Goal: Task Accomplishment & Management: Manage account settings

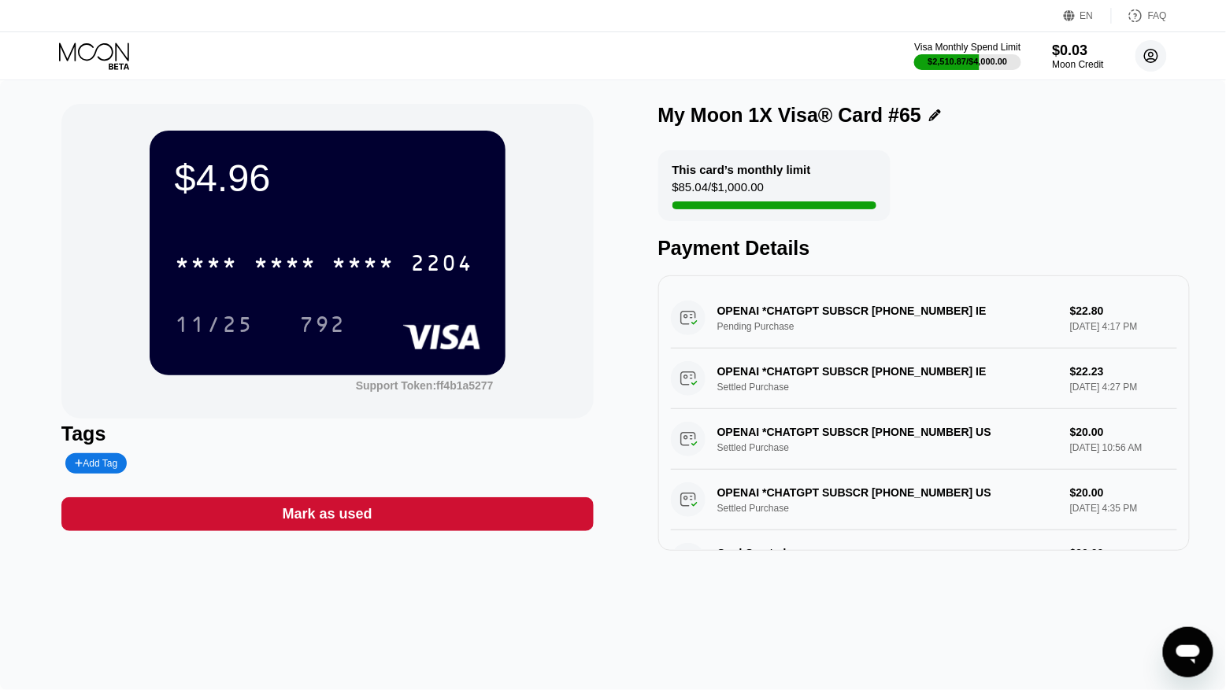
click at [1148, 50] on icon at bounding box center [1151, 56] width 13 height 13
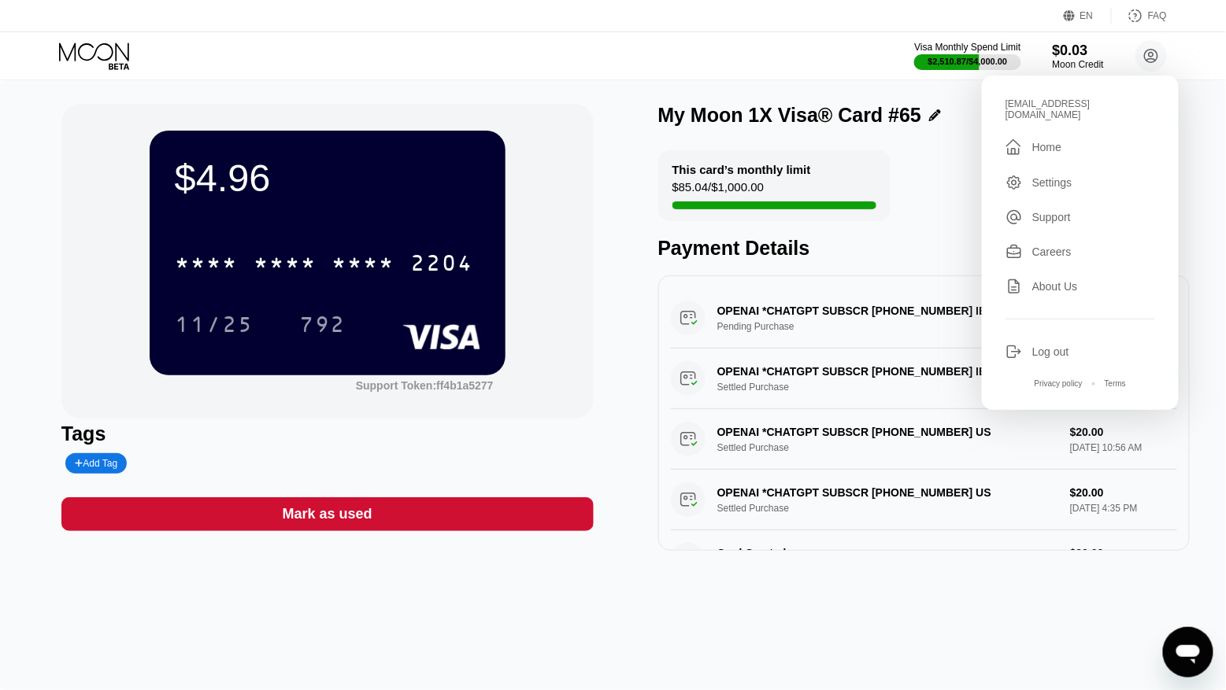
click at [1027, 344] on div "Log out" at bounding box center [1080, 351] width 150 height 17
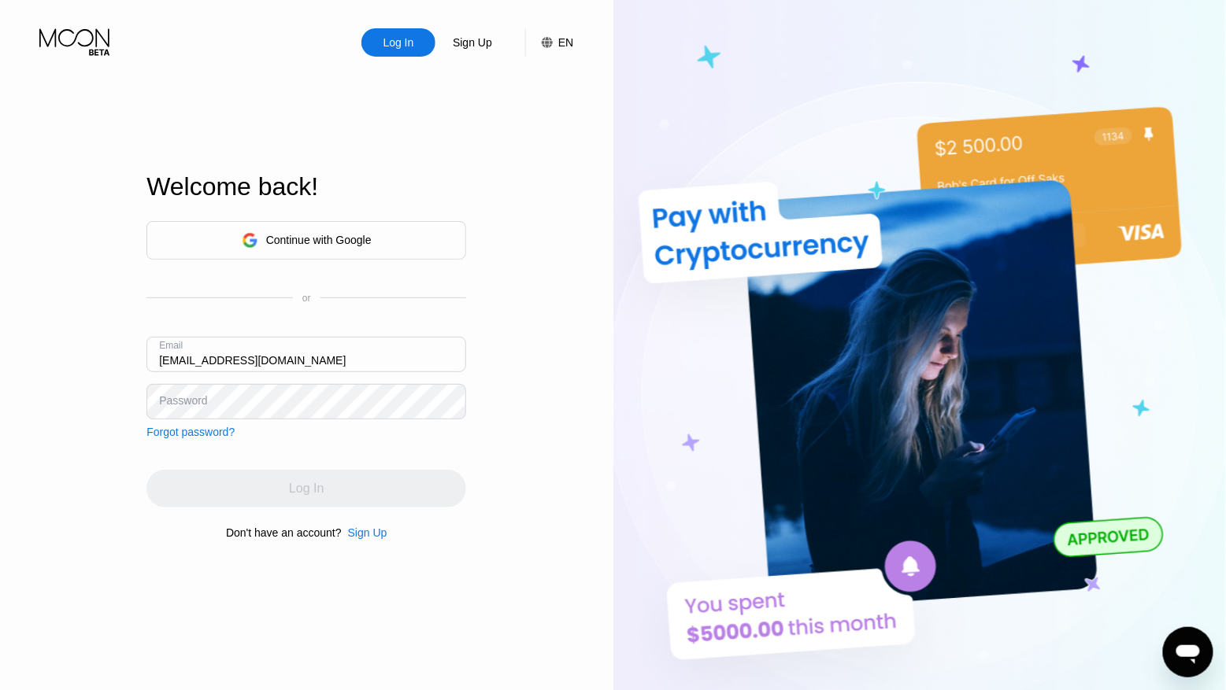
type input "kot-17.06@inbox.lv"
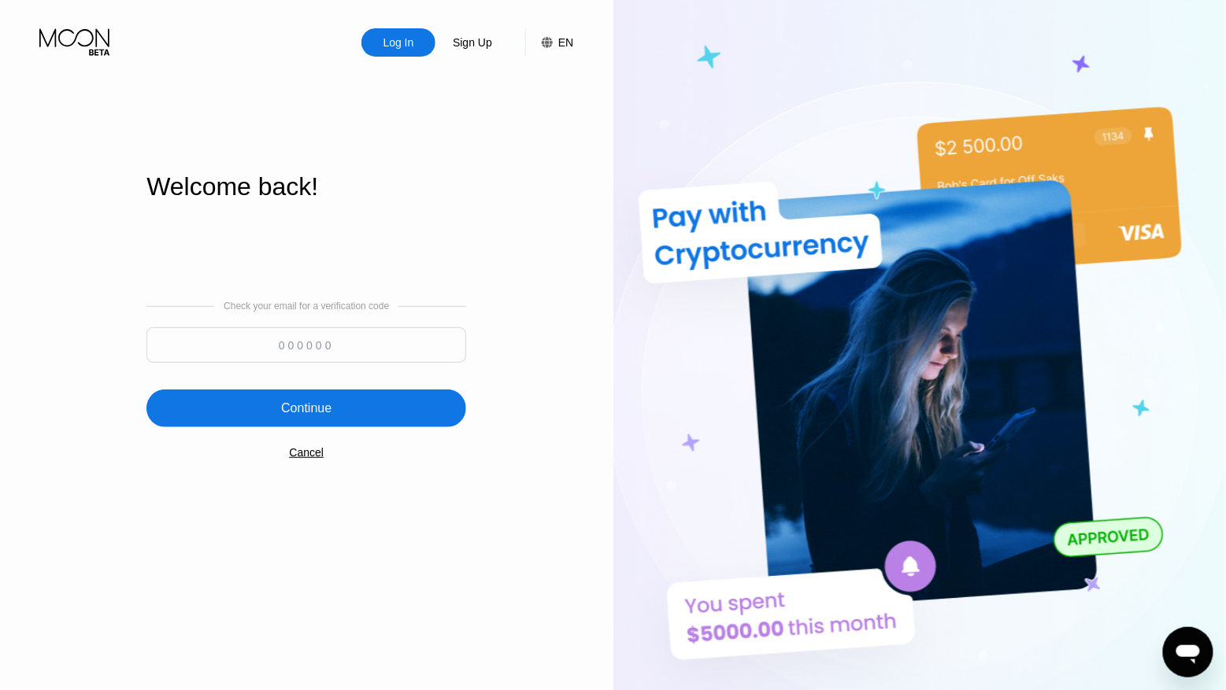
click at [340, 339] on input at bounding box center [306, 345] width 320 height 35
paste input "406381"
type input "406381"
click at [334, 398] on div "Continue" at bounding box center [306, 409] width 320 height 38
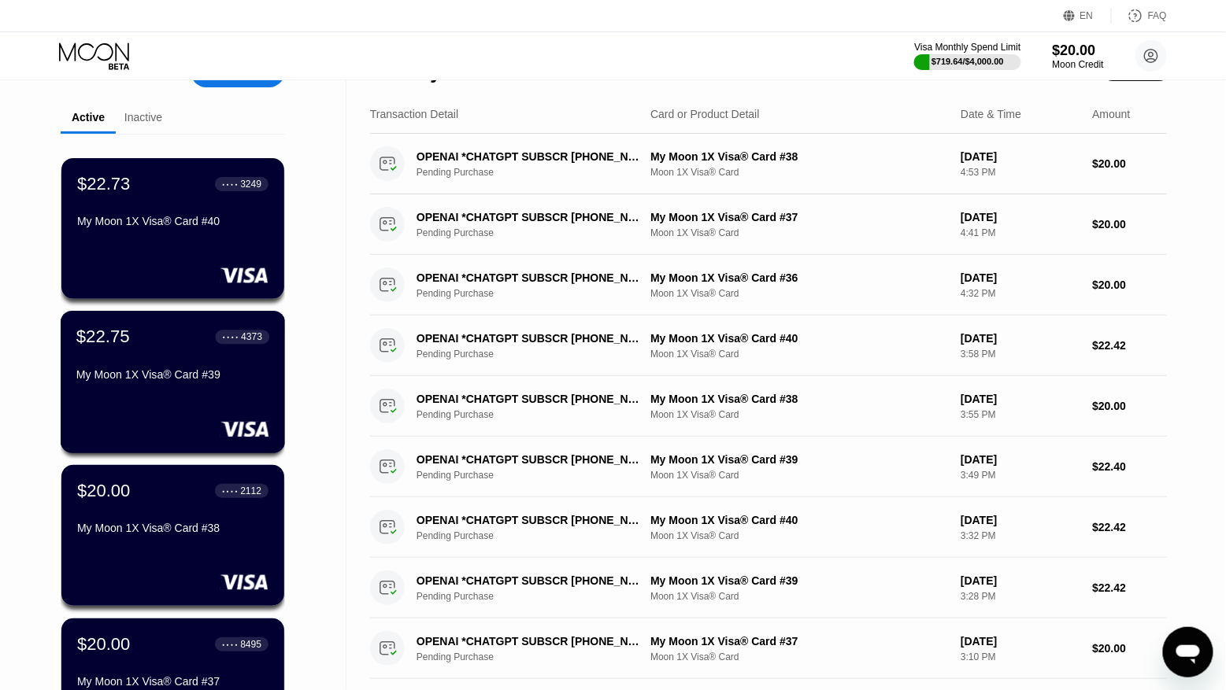
scroll to position [48, 0]
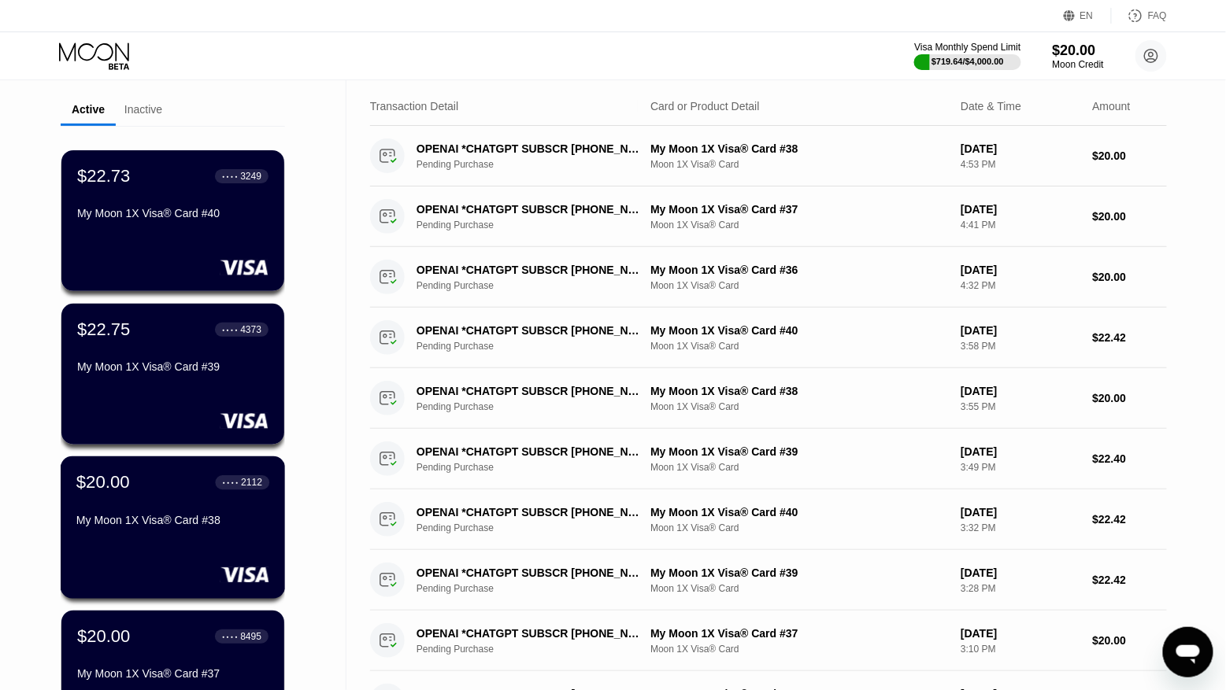
click at [176, 520] on div "My Moon 1X Visa® Card #38" at bounding box center [172, 520] width 193 height 13
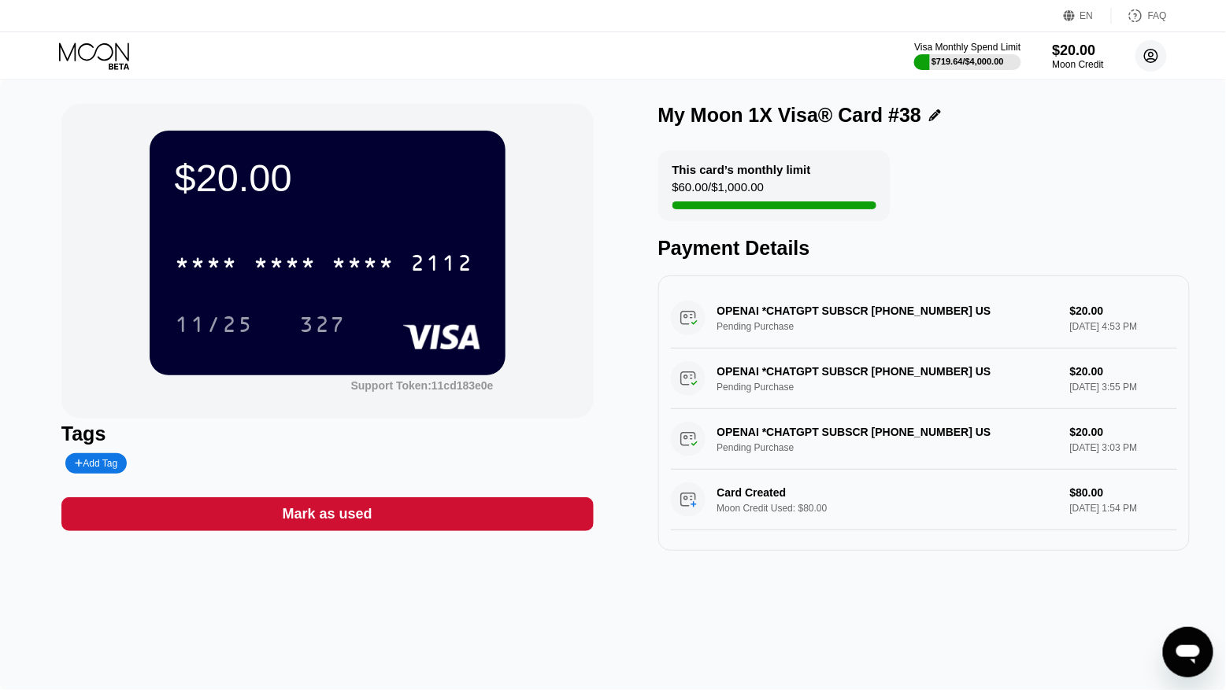
click at [1157, 61] on circle at bounding box center [1150, 55] width 31 height 31
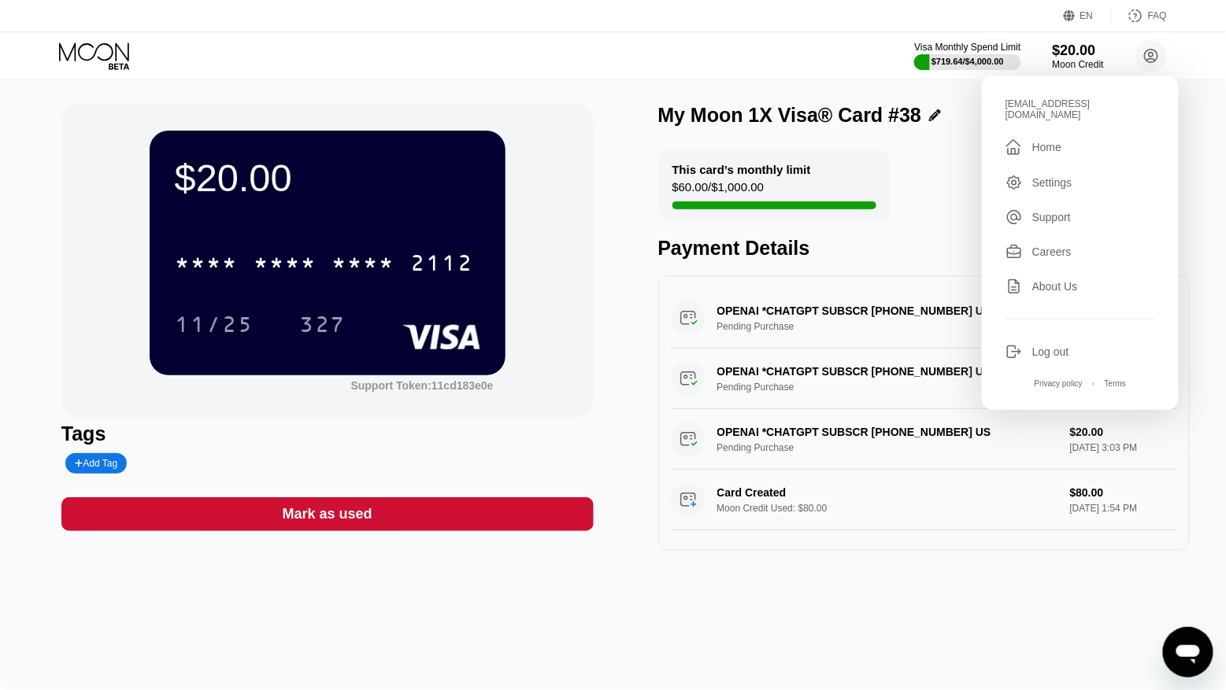
click at [1078, 280] on div "About Us" at bounding box center [1055, 286] width 46 height 13
click at [1038, 346] on div "Log out" at bounding box center [1050, 352] width 37 height 13
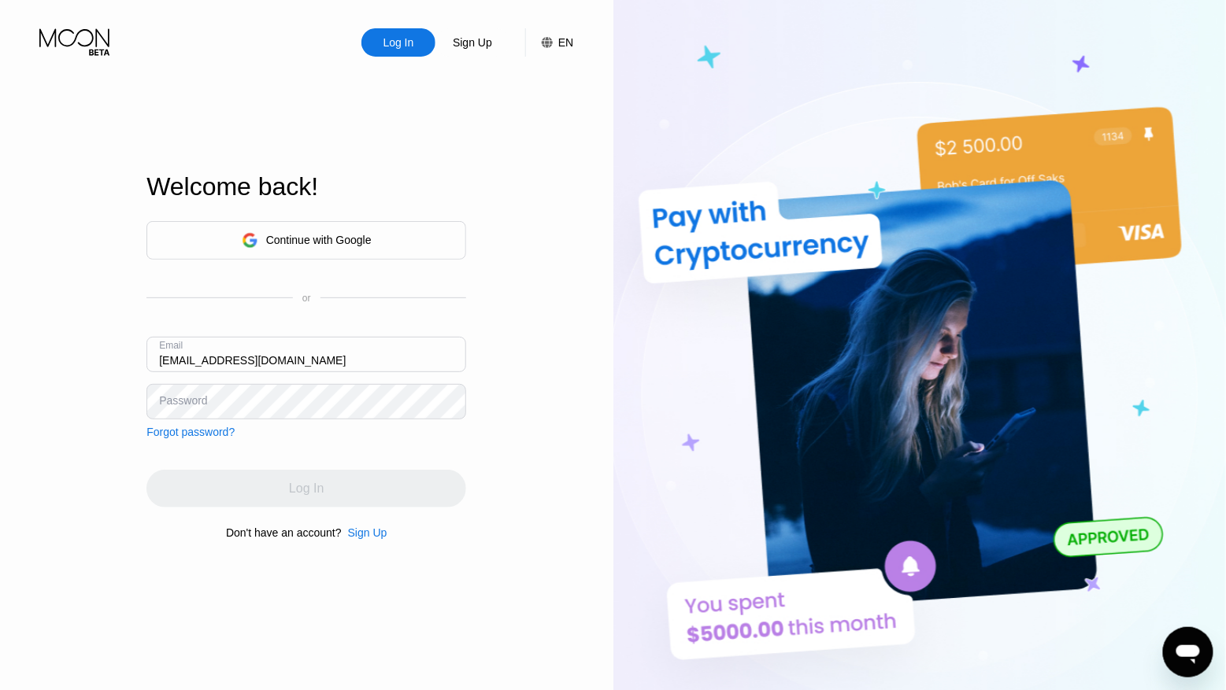
type input "[EMAIL_ADDRESS][DOMAIN_NAME]"
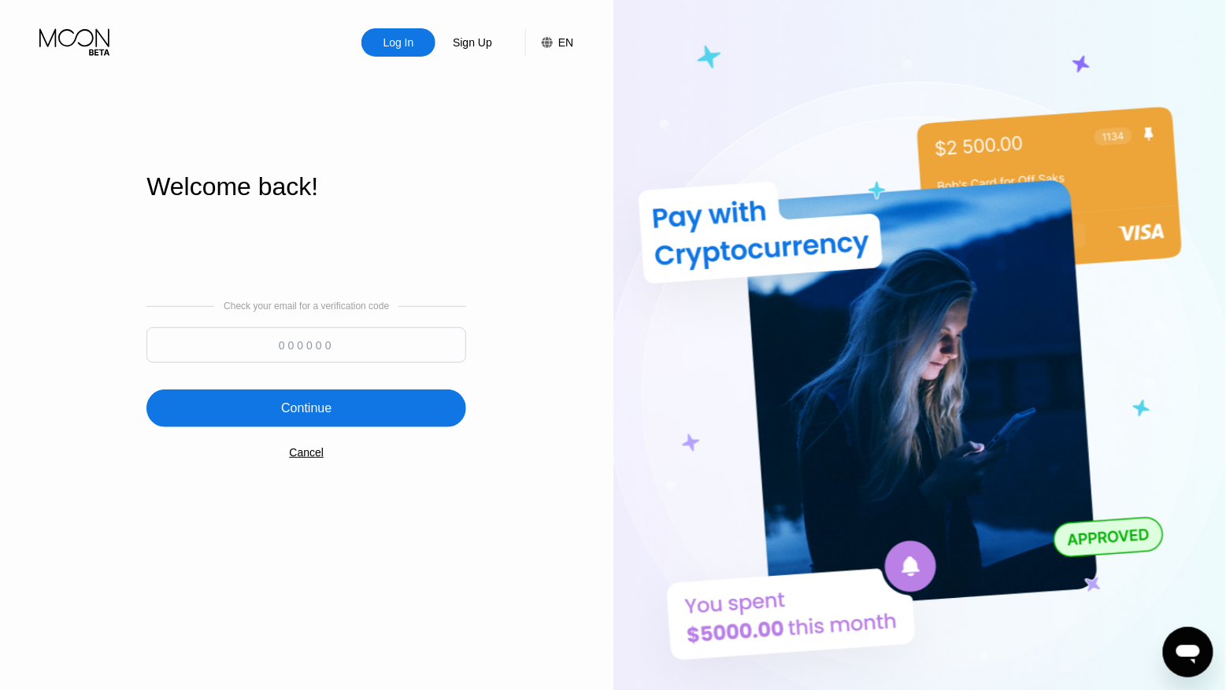
click at [305, 353] on input at bounding box center [306, 345] width 320 height 35
paste input "628842"
type input "628842"
click at [307, 402] on div "Continue" at bounding box center [306, 409] width 50 height 16
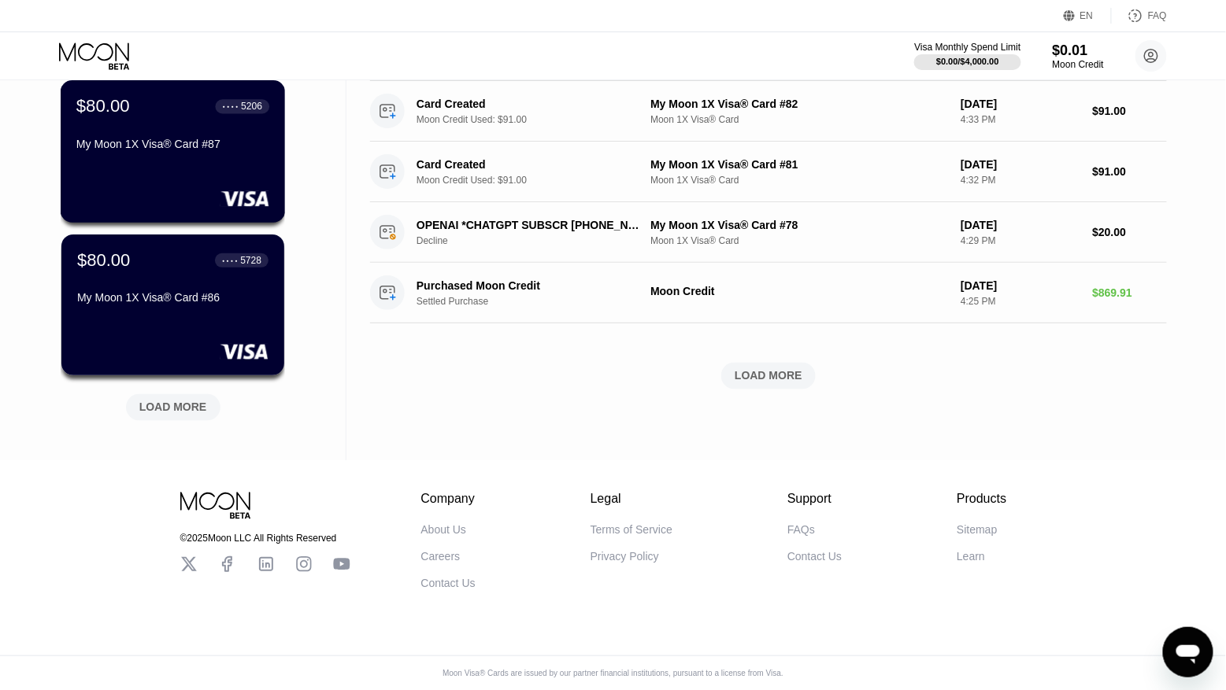
scroll to position [584, 0]
click at [187, 401] on div "LOAD MORE" at bounding box center [173, 408] width 68 height 14
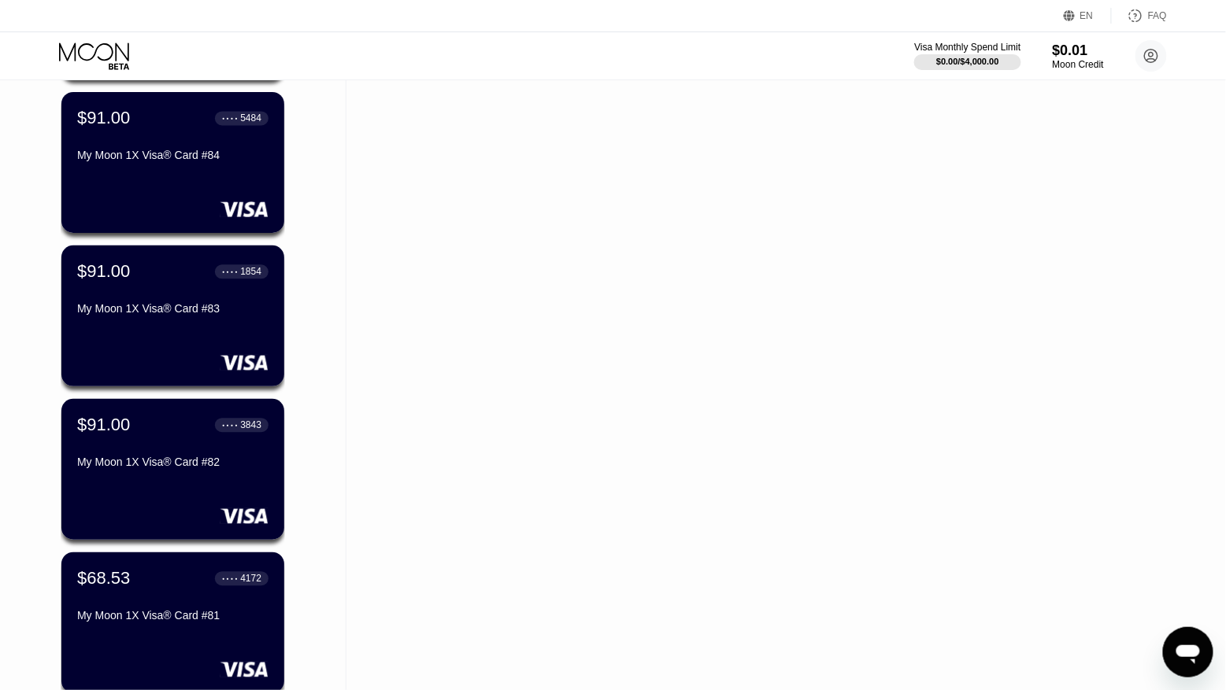
scroll to position [1174, 0]
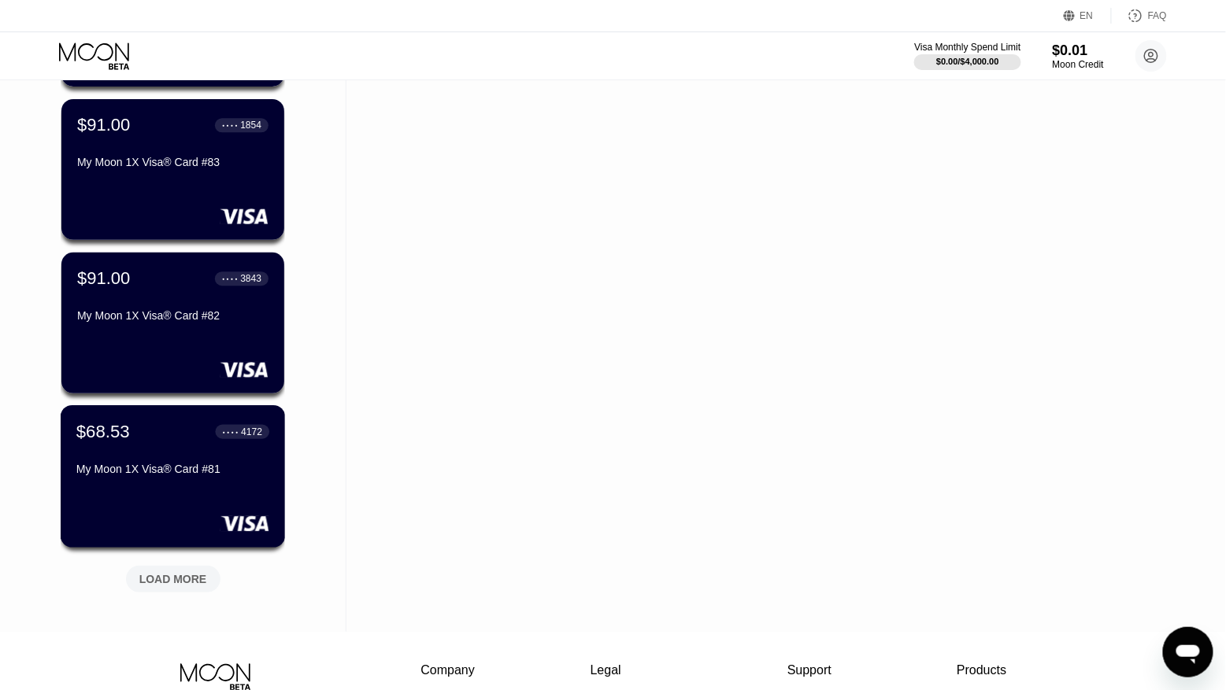
click at [176, 494] on div "$68.53 ● ● ● ● 4172 My Moon 1X Visa® Card #81" at bounding box center [173, 476] width 225 height 142
